Goal: Task Accomplishment & Management: Manage account settings

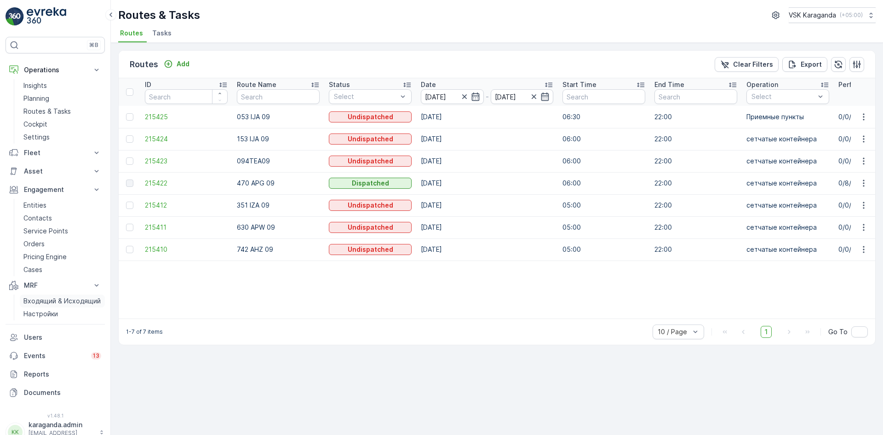
click at [39, 303] on p "Входящий & Исходящий" at bounding box center [61, 300] width 77 height 9
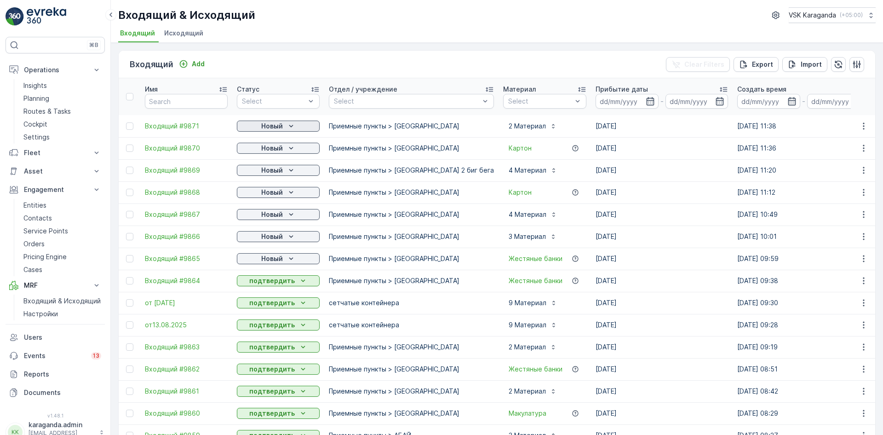
click at [290, 127] on icon "Новый" at bounding box center [291, 126] width 4 height 2
click at [271, 156] on span "подтвердить" at bounding box center [263, 152] width 42 height 9
click at [274, 152] on p "Новый" at bounding box center [272, 148] width 22 height 9
click at [265, 173] on span "подтвердить" at bounding box center [263, 174] width 42 height 9
click at [271, 174] on p "Новый" at bounding box center [272, 170] width 22 height 9
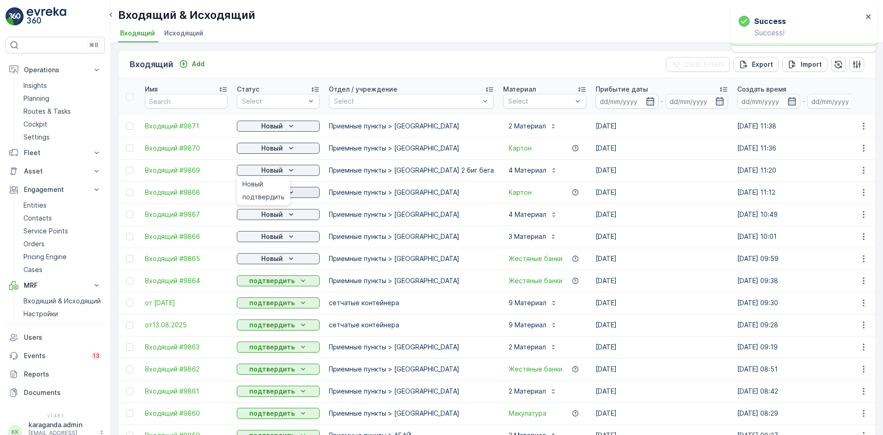
click at [267, 196] on span "подтвердить" at bounding box center [263, 196] width 42 height 9
click at [273, 193] on p "Новый" at bounding box center [272, 192] width 22 height 9
click at [263, 215] on span "подтвердить" at bounding box center [263, 218] width 42 height 9
click at [265, 215] on p "Новый" at bounding box center [272, 214] width 22 height 9
click at [264, 243] on span "подтвердить" at bounding box center [263, 240] width 42 height 9
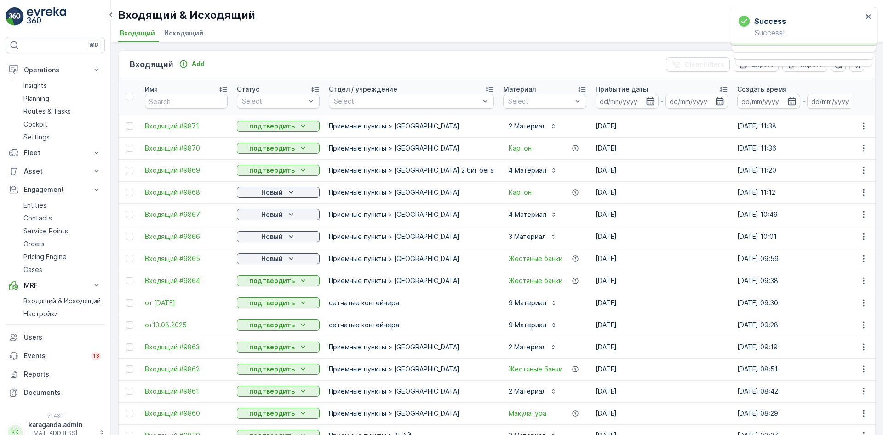
click at [273, 238] on p "Новый" at bounding box center [272, 236] width 22 height 9
click at [266, 263] on span "подтвердить" at bounding box center [263, 263] width 42 height 9
click at [276, 261] on p "Новый" at bounding box center [272, 258] width 22 height 9
click at [272, 283] on span "подтвердить" at bounding box center [263, 285] width 42 height 9
